Goal: Check status: Check status

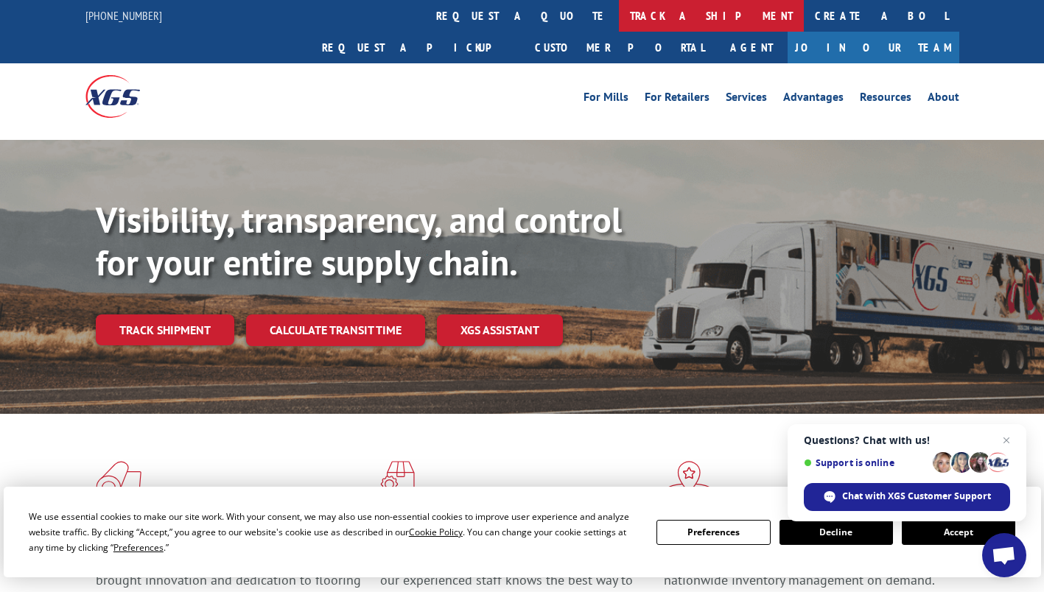
click at [619, 19] on link "track a shipment" at bounding box center [711, 16] width 185 height 32
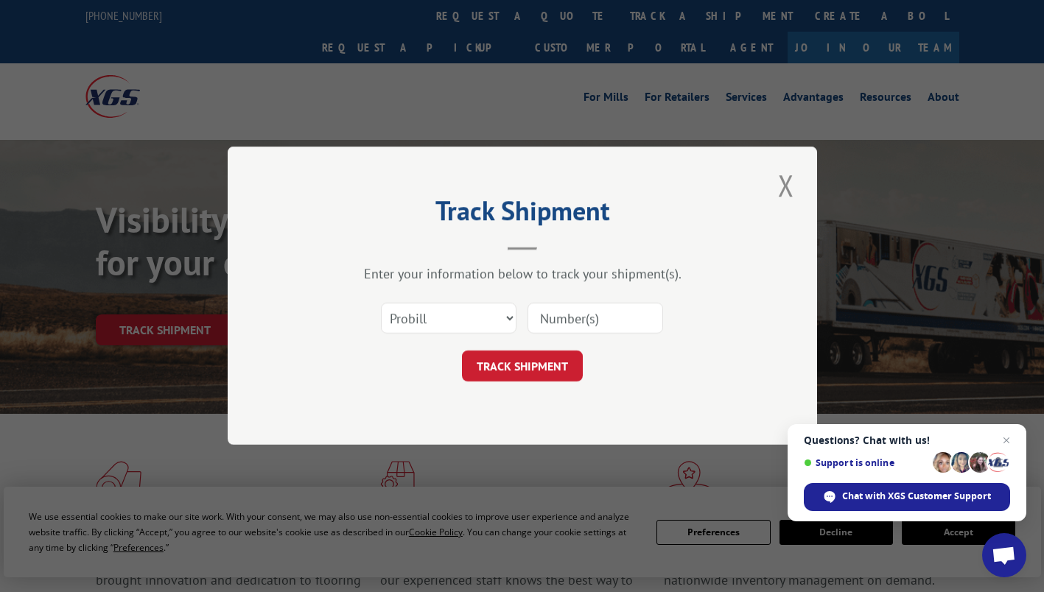
click at [575, 317] on input at bounding box center [595, 318] width 136 height 31
paste input "17538450"
click at [572, 315] on input "17538450" at bounding box center [595, 318] width 136 height 31
type input "17538450"
click at [573, 374] on button "TRACK SHIPMENT" at bounding box center [522, 366] width 121 height 31
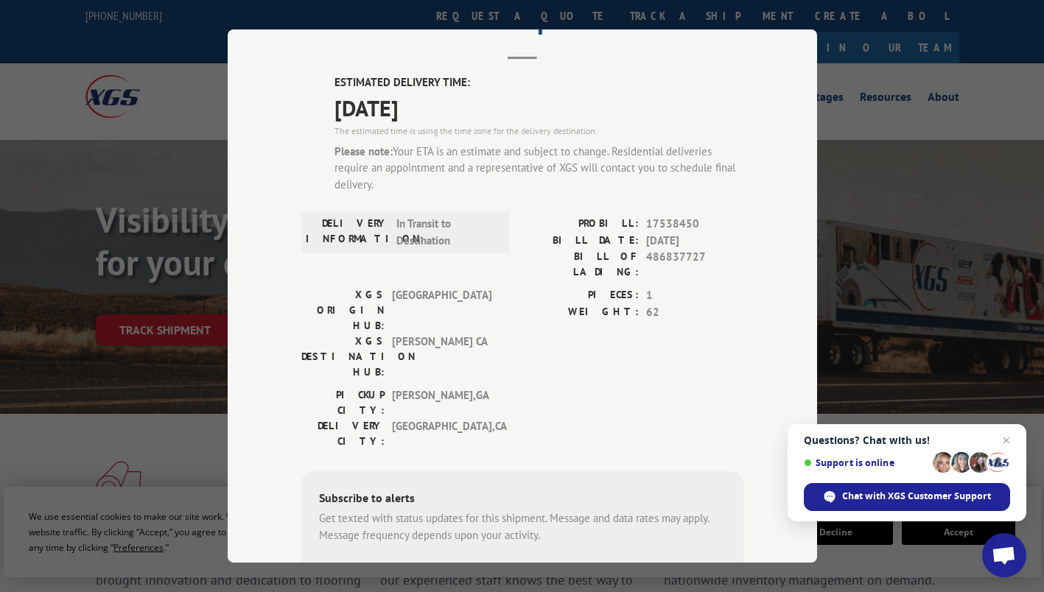
scroll to position [74, 0]
click at [989, 49] on div "Track Shipment ESTIMATED DELIVERY TIME: [DATE] The estimated time is using the …" at bounding box center [522, 296] width 1044 height 592
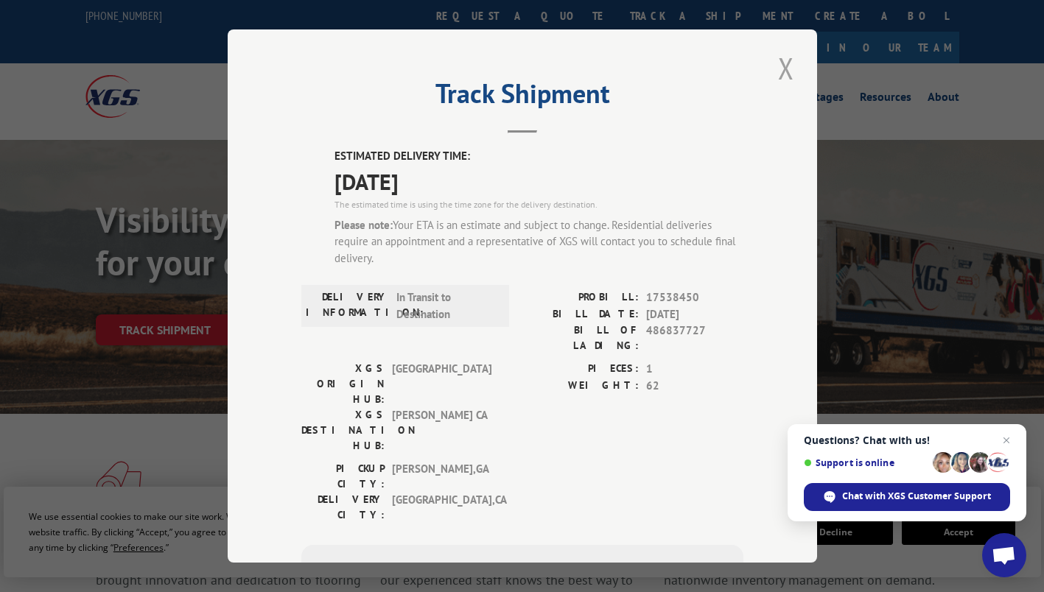
click at [778, 67] on button "Close modal" at bounding box center [785, 68] width 25 height 41
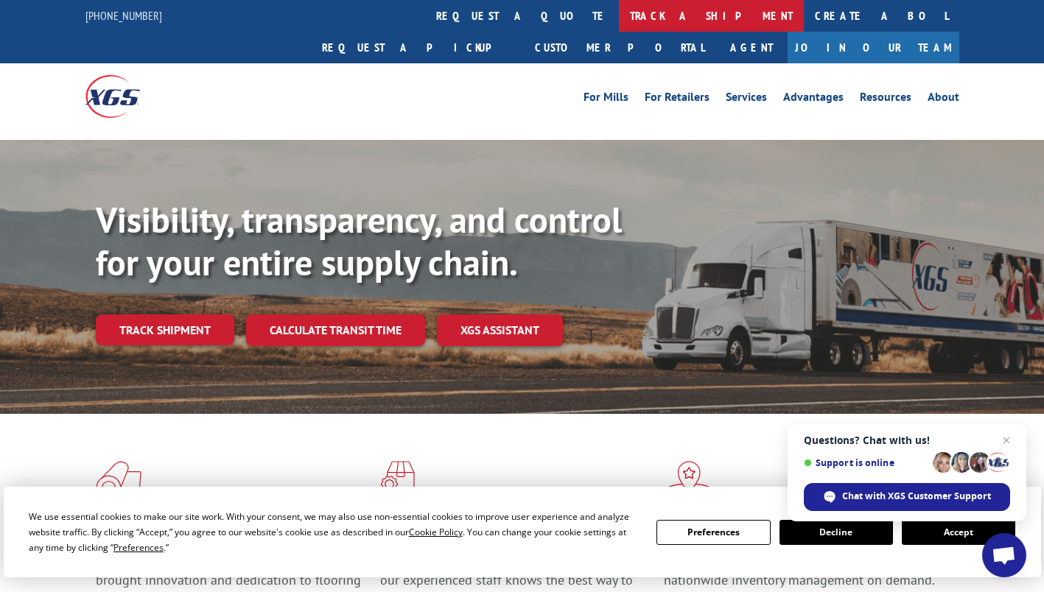
click at [619, 13] on link "track a shipment" at bounding box center [711, 16] width 185 height 32
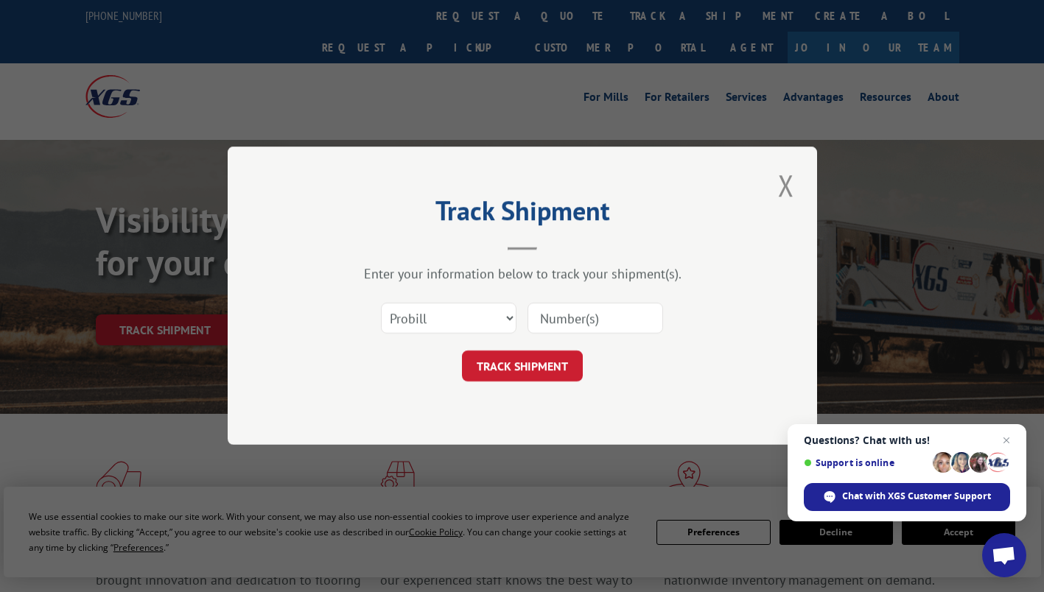
click at [566, 306] on input at bounding box center [595, 318] width 136 height 31
paste input "17538450"
click at [577, 315] on input "17538450" at bounding box center [595, 318] width 136 height 31
type input "17538450"
click at [568, 371] on button "TRACK SHIPMENT" at bounding box center [522, 366] width 121 height 31
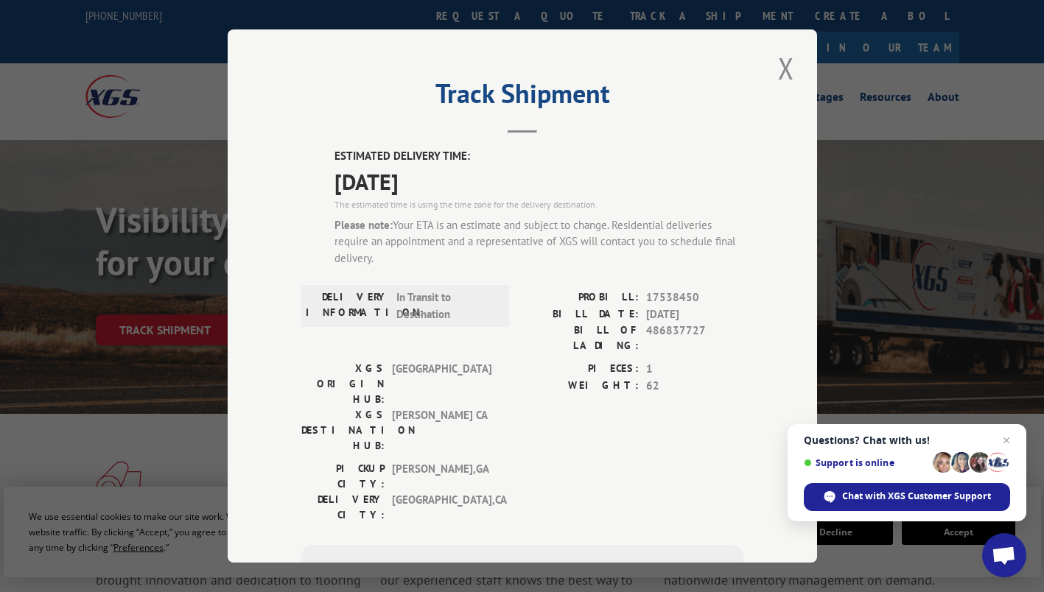
click at [732, 133] on header "Track Shipment" at bounding box center [522, 108] width 442 height 50
click at [773, 74] on button "Close modal" at bounding box center [785, 68] width 25 height 41
